Goal: Task Accomplishment & Management: Complete application form

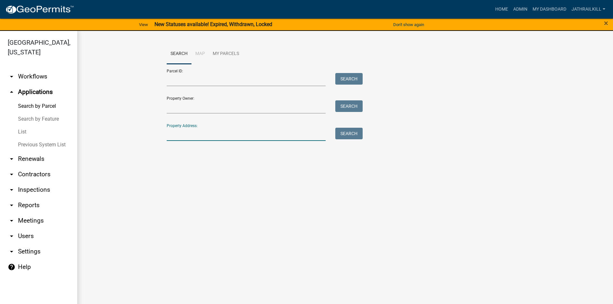
click at [231, 132] on input "Property Address:" at bounding box center [246, 134] width 159 height 13
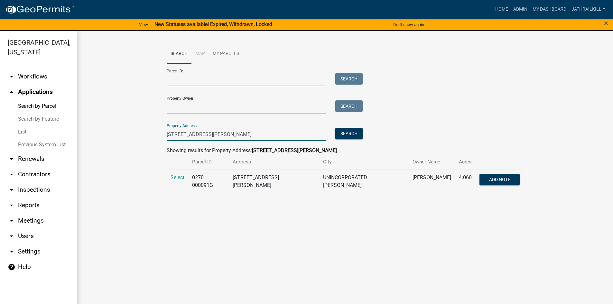
type input "[STREET_ADDRESS][PERSON_NAME]"
click at [179, 182] on td "Select" at bounding box center [178, 181] width 22 height 23
click at [177, 180] on span "Select" at bounding box center [178, 177] width 14 height 6
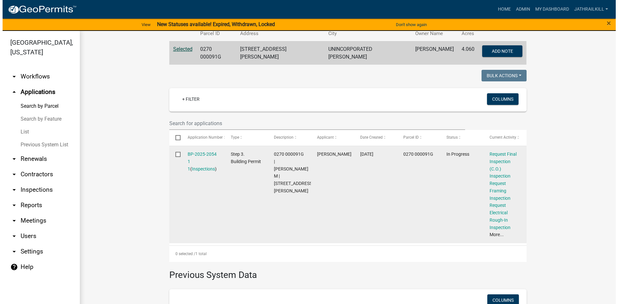
scroll to position [140, 0]
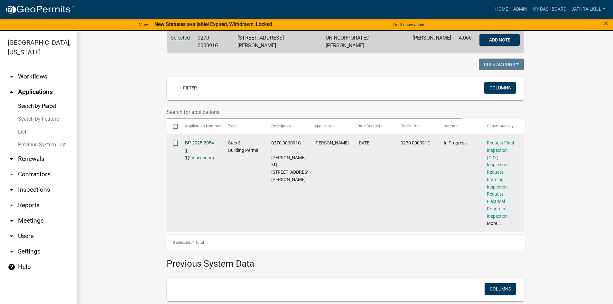
click at [203, 143] on link "BP-2025-2054 1 1" at bounding box center [199, 150] width 29 height 20
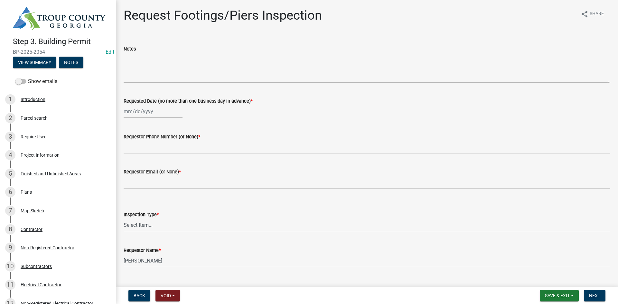
click at [155, 112] on div at bounding box center [153, 111] width 59 height 13
select select "8"
select select "2025"
click at [152, 176] on div "20" at bounding box center [150, 177] width 10 height 10
type input "[DATE]"
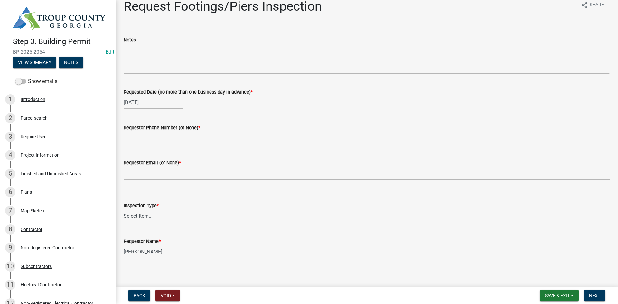
scroll to position [13, 0]
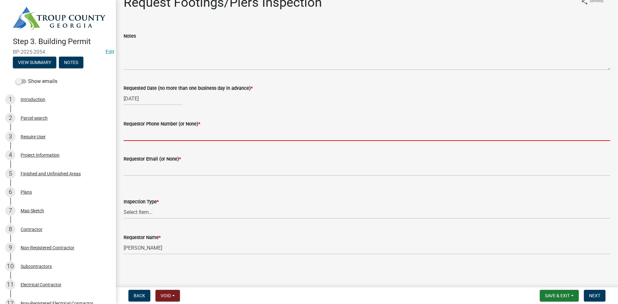
click at [164, 134] on input "Requestor Phone Number (or None) *" at bounding box center [367, 134] width 487 height 13
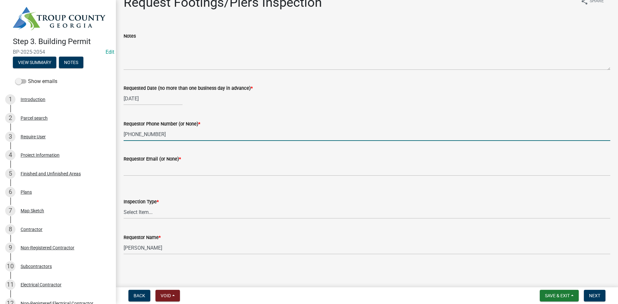
type input "[PHONE_NUMBER]"
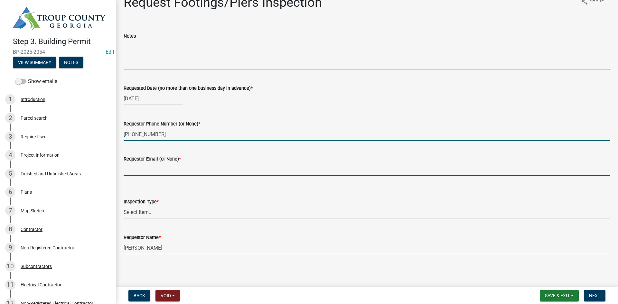
click at [177, 173] on input "Requestor Email (or None) *" at bounding box center [367, 169] width 487 height 13
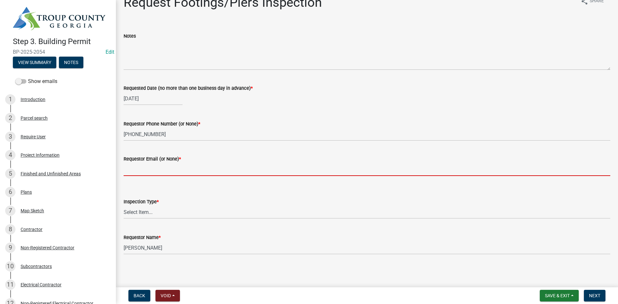
type input "None"
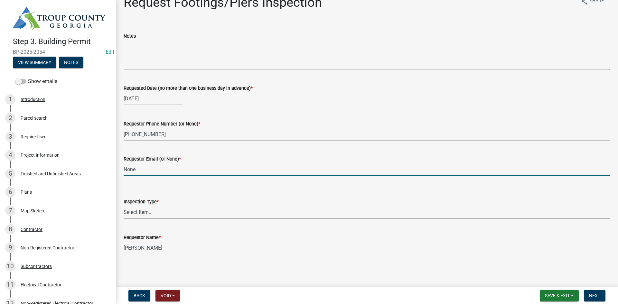
click at [168, 213] on select "Select Item... Footings/Piers" at bounding box center [367, 212] width 487 height 13
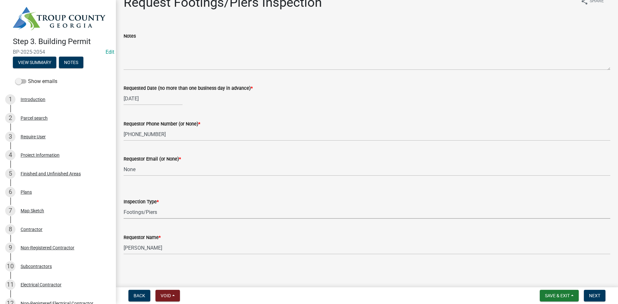
click at [124, 206] on select "Select Item... Footings/Piers" at bounding box center [367, 212] width 487 height 13
select select "c3b24c34-84dc-4df5-998e-4aae79418446"
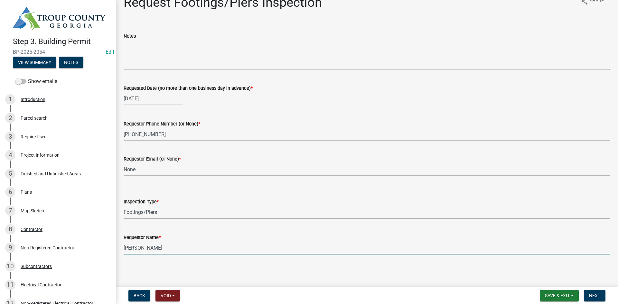
click at [150, 248] on input "[PERSON_NAME]" at bounding box center [367, 247] width 487 height 13
type input "[PERSON_NAME]"
drag, startPoint x: 596, startPoint y: 291, endPoint x: 592, endPoint y: 292, distance: 4.0
click at [597, 292] on button "Next" at bounding box center [595, 296] width 22 height 12
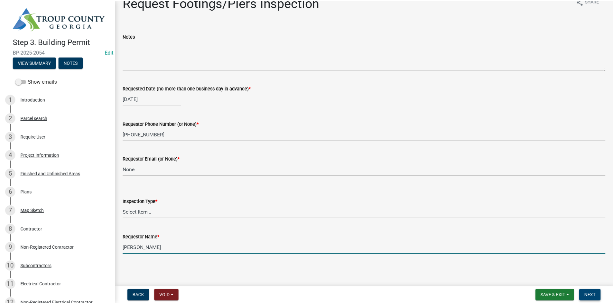
scroll to position [0, 0]
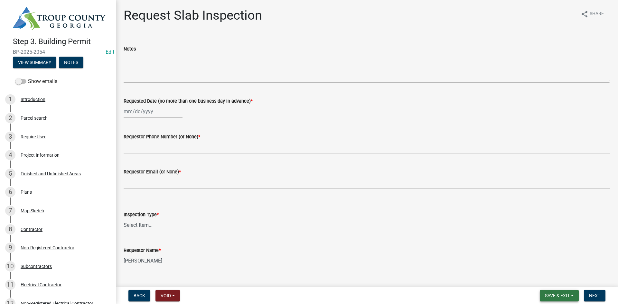
click at [567, 295] on span "Save & Exit" at bounding box center [557, 295] width 25 height 5
click at [550, 280] on button "Save & Exit" at bounding box center [553, 278] width 52 height 15
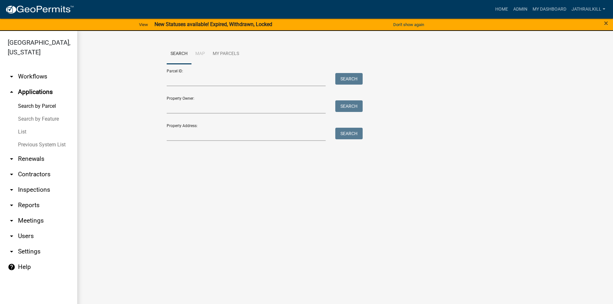
click at [204, 139] on div "Search Map My Parcels Parcel ID: Search Property Owner: Search Property Address…" at bounding box center [345, 95] width 367 height 103
click at [205, 136] on input "Property Address:" at bounding box center [246, 134] width 159 height 13
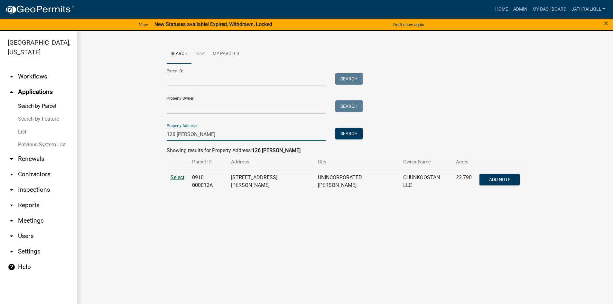
type input "126 [PERSON_NAME]"
click at [176, 175] on span "Select" at bounding box center [178, 177] width 14 height 6
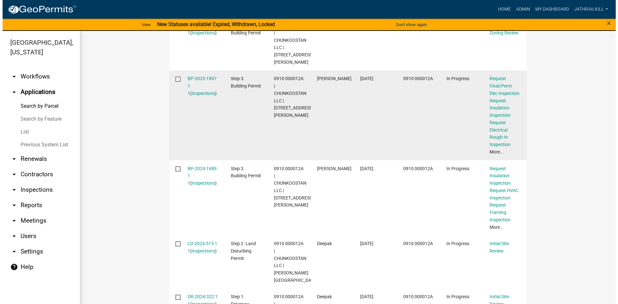
scroll to position [236, 0]
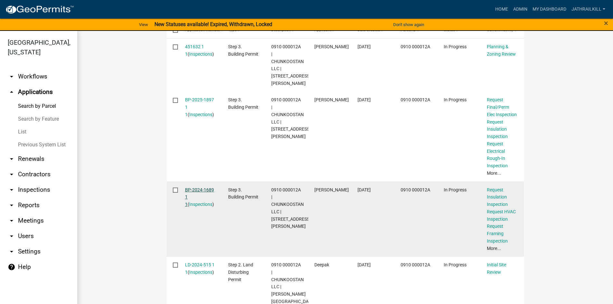
click at [199, 187] on link "BP-2024-1689 1 1" at bounding box center [199, 197] width 29 height 20
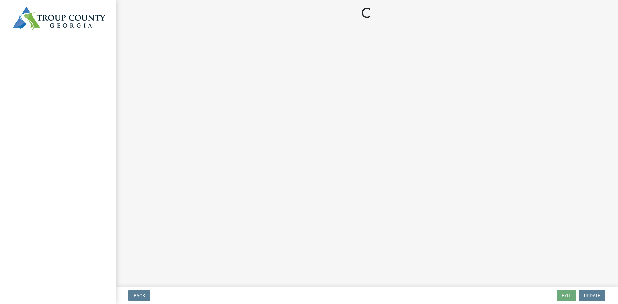
click at [201, 178] on main "Loading..." at bounding box center [367, 142] width 502 height 285
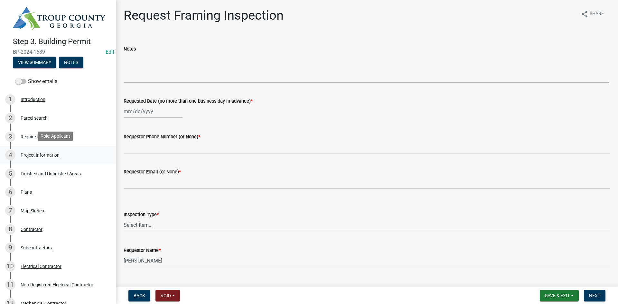
click at [41, 150] on div "4 Project Information" at bounding box center [55, 155] width 100 height 10
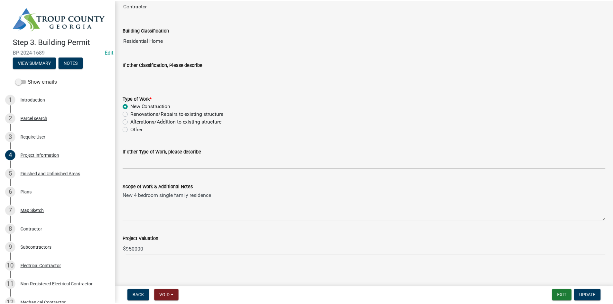
scroll to position [494, 0]
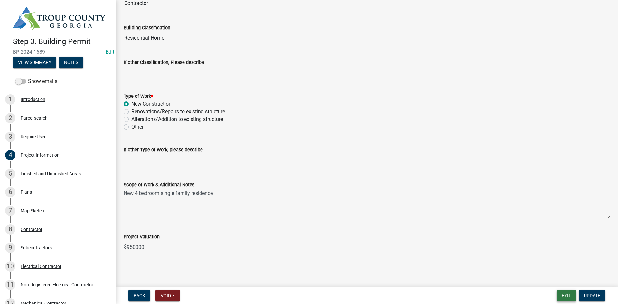
click at [558, 294] on button "Exit" at bounding box center [567, 296] width 20 height 12
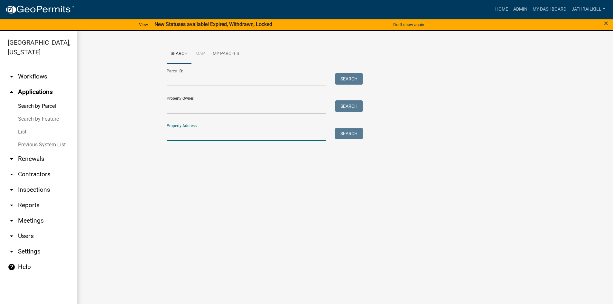
click at [175, 131] on input "Property Address:" at bounding box center [246, 134] width 159 height 13
type input "126 [PERSON_NAME]"
click at [342, 127] on div "Property Address: 126 [PERSON_NAME] Search" at bounding box center [263, 130] width 193 height 22
click at [342, 132] on button "Search" at bounding box center [348, 134] width 27 height 12
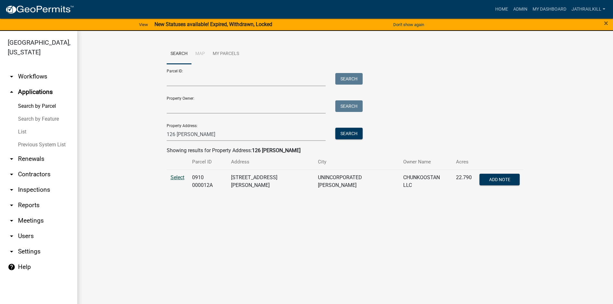
click at [175, 175] on span "Select" at bounding box center [178, 177] width 14 height 6
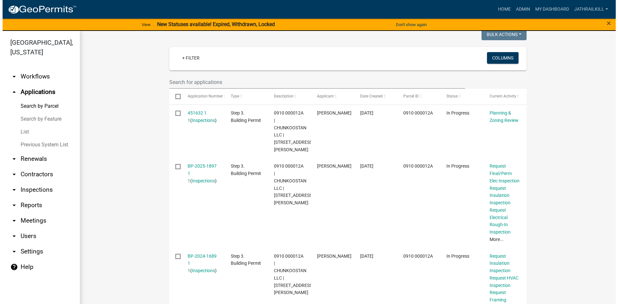
scroll to position [204, 0]
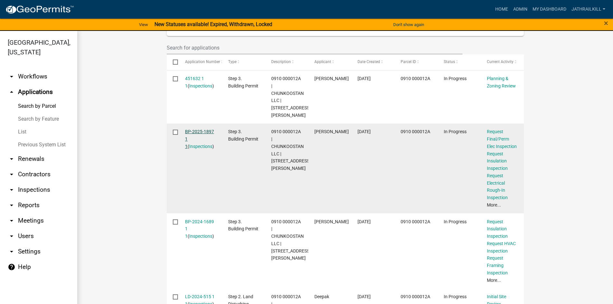
click at [205, 129] on link "BP-2025-1897 1 1" at bounding box center [199, 139] width 29 height 20
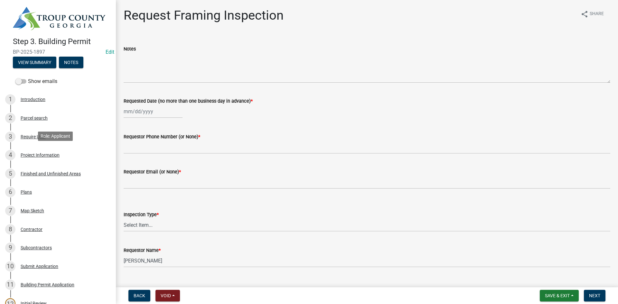
click at [44, 156] on div "Project Information" at bounding box center [40, 155] width 39 height 5
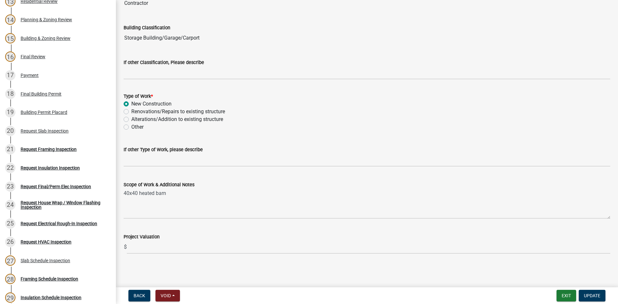
scroll to position [322, 0]
click at [593, 295] on span "Update" at bounding box center [592, 295] width 16 height 5
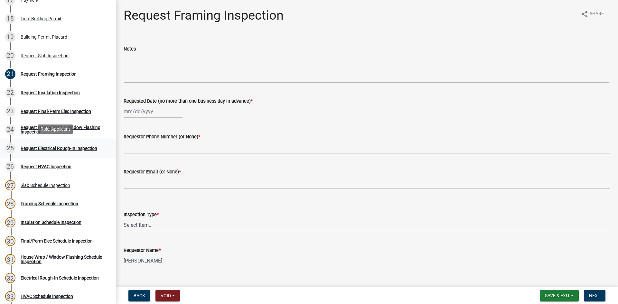
scroll to position [386, 0]
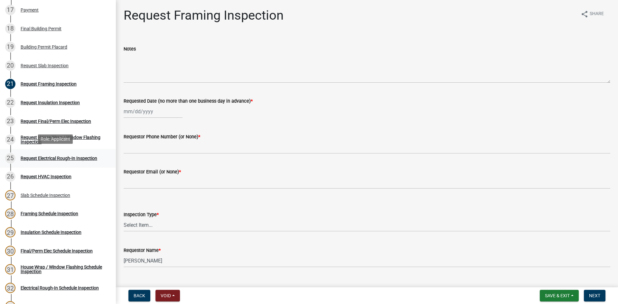
click at [70, 156] on div "Request Electrical Rough-In Inspection" at bounding box center [59, 158] width 77 height 5
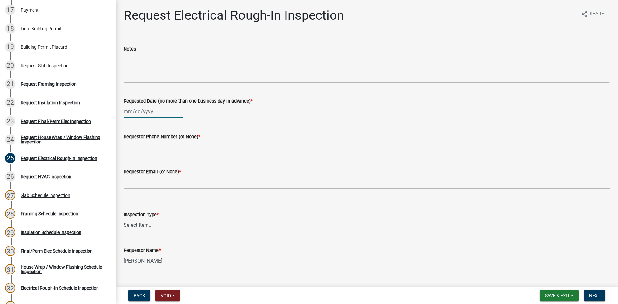
click at [155, 109] on div at bounding box center [153, 111] width 59 height 13
select select "8"
select select "2025"
click at [150, 176] on div "20" at bounding box center [150, 177] width 10 height 10
type input "[DATE]"
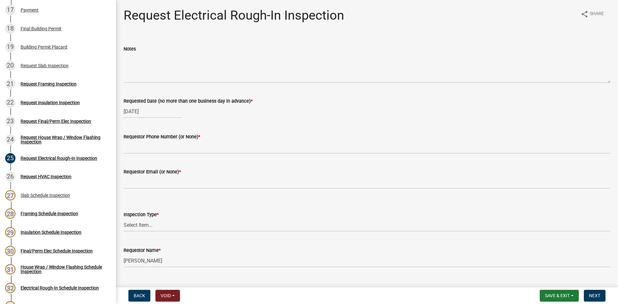
click at [159, 155] on wm-data-entity-input "Requestor Phone Number (or None) *" at bounding box center [367, 141] width 487 height 35
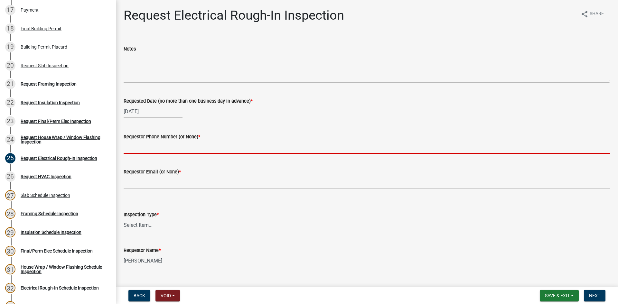
click at [160, 150] on input "Requestor Phone Number (or None) *" at bounding box center [367, 147] width 487 height 13
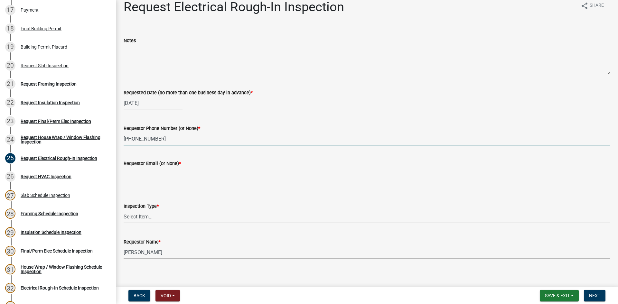
scroll to position [13, 0]
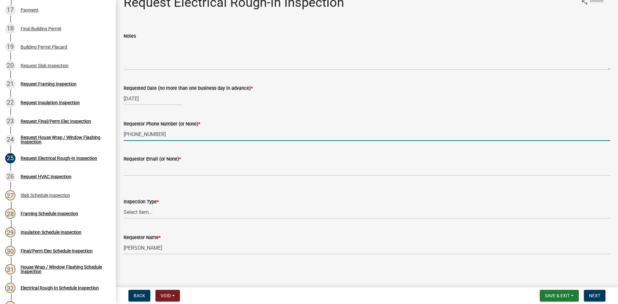
type input "[PHONE_NUMBER]"
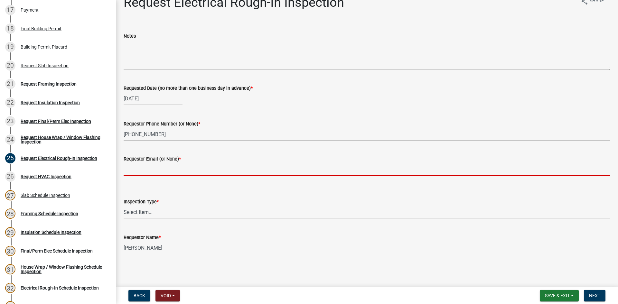
click at [155, 168] on input "Requestor Email (or None) *" at bounding box center [367, 169] width 487 height 13
type input "None"
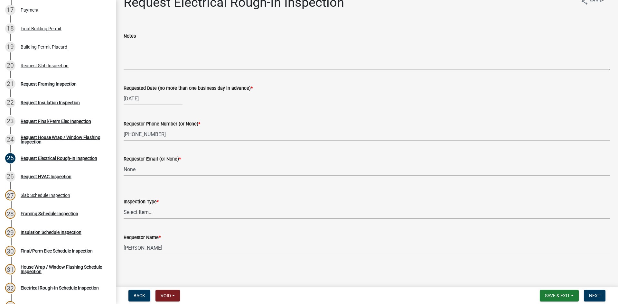
drag, startPoint x: 160, startPoint y: 211, endPoint x: 159, endPoint y: 216, distance: 4.3
click at [160, 211] on select "Select Item... Electrical Rough-In" at bounding box center [367, 212] width 487 height 13
click at [124, 206] on select "Select Item... Electrical Rough-In" at bounding box center [367, 212] width 487 height 13
select select "67548d0d-90c3-4d72-82f5-40817f841add"
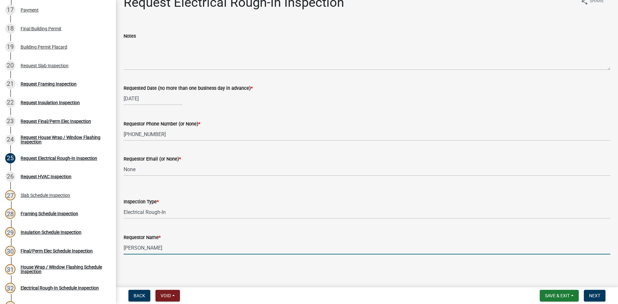
click at [168, 252] on input "[PERSON_NAME]" at bounding box center [367, 247] width 487 height 13
click at [167, 251] on input "[PERSON_NAME]" at bounding box center [367, 247] width 487 height 13
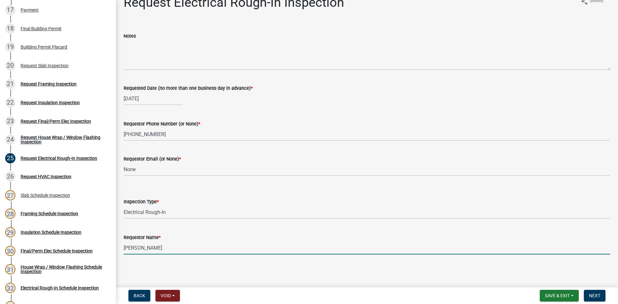
click at [167, 251] on input "[PERSON_NAME]" at bounding box center [367, 247] width 487 height 13
type input "[PERSON_NAME]"
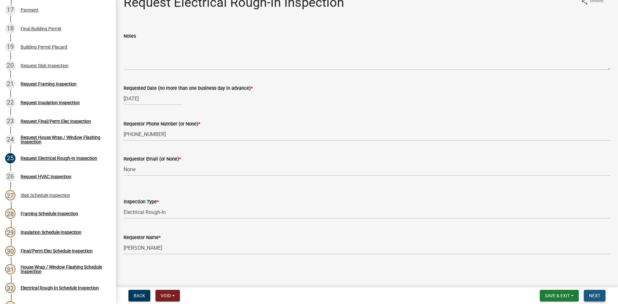
click at [591, 292] on button "Next" at bounding box center [595, 296] width 22 height 12
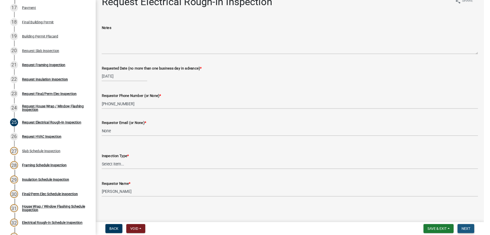
scroll to position [0, 0]
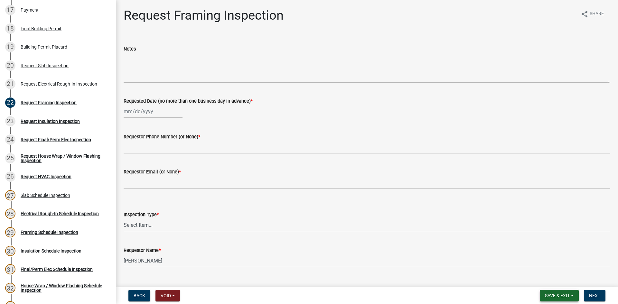
click at [546, 295] on span "Save & Exit" at bounding box center [557, 295] width 25 height 5
click at [544, 280] on button "Save & Exit" at bounding box center [553, 278] width 52 height 15
